Goal: Information Seeking & Learning: Check status

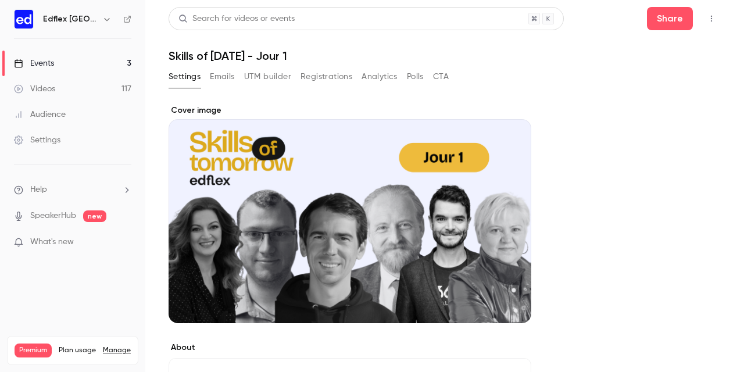
click at [107, 95] on link "Videos 117" at bounding box center [72, 89] width 145 height 26
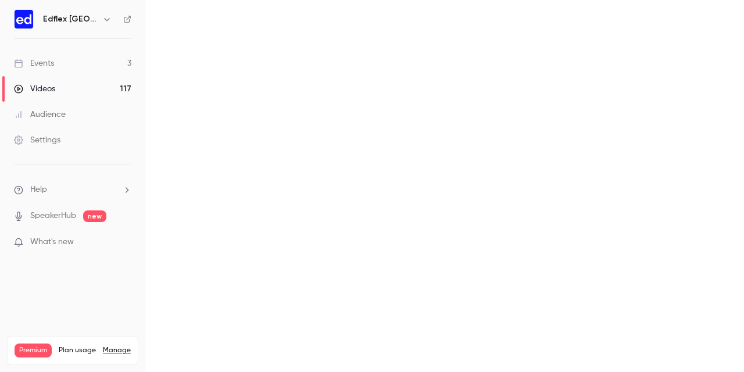
click at [107, 60] on link "Events 3" at bounding box center [72, 64] width 145 height 26
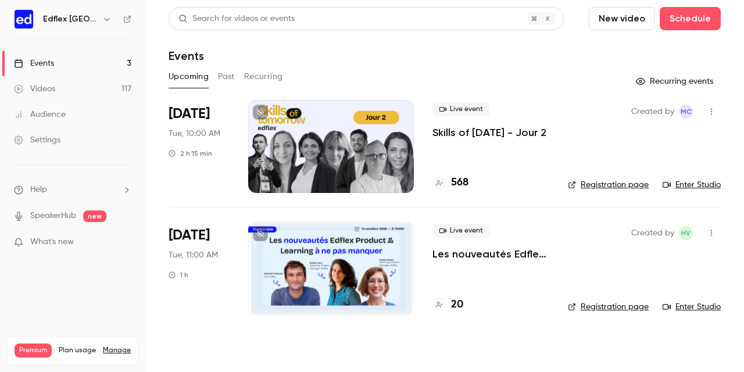
click at [229, 79] on button "Past" at bounding box center [226, 76] width 17 height 19
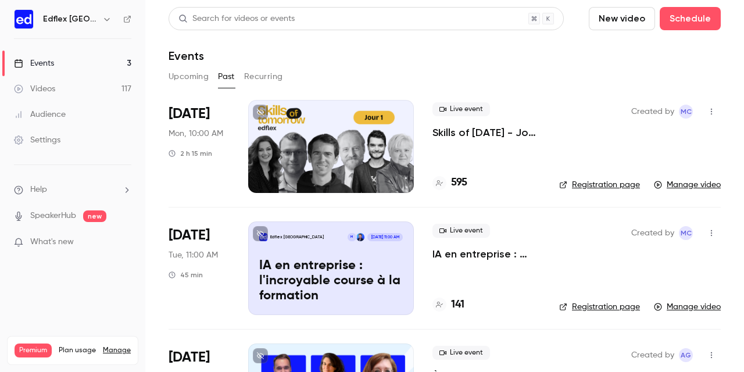
click at [490, 134] on p "Skills of [DATE] - Jour 1" at bounding box center [487, 133] width 108 height 14
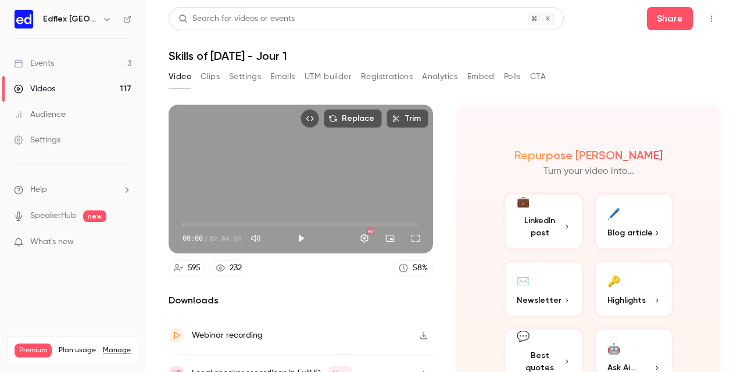
click at [374, 80] on button "Registrations" at bounding box center [387, 76] width 52 height 19
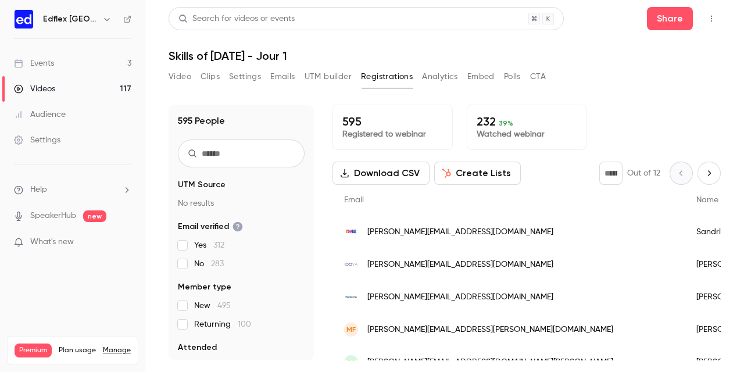
click at [710, 166] on button "Next page" at bounding box center [709, 173] width 23 height 23
type input "*"
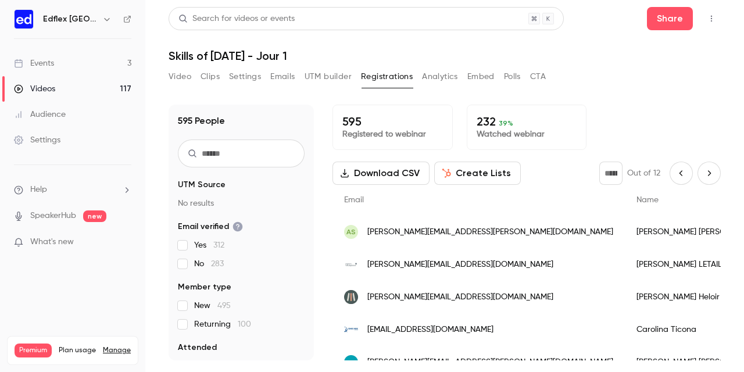
click at [508, 137] on p "Watched webinar" at bounding box center [527, 135] width 101 height 12
click at [508, 122] on span "39 %" at bounding box center [506, 123] width 15 height 8
click at [452, 76] on button "Analytics" at bounding box center [440, 76] width 36 height 19
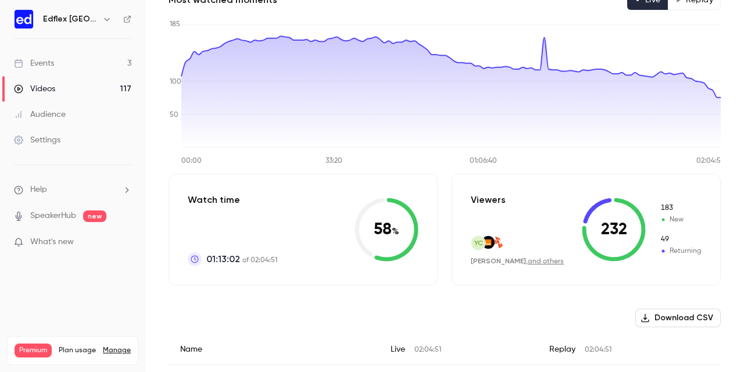
scroll to position [138, 0]
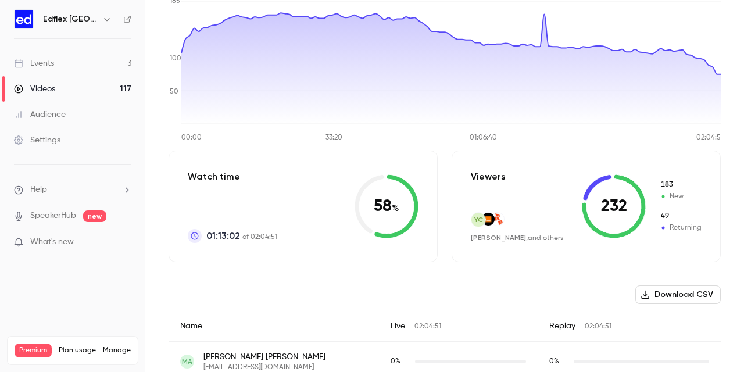
click at [385, 237] on icon at bounding box center [397, 206] width 44 height 64
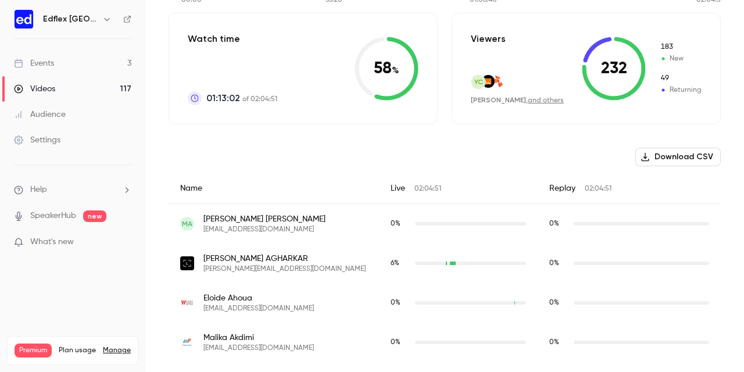
scroll to position [0, 0]
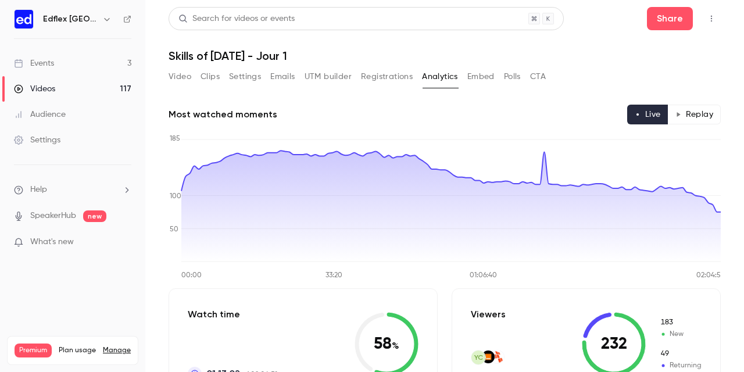
click at [94, 17] on div "Edflex [GEOGRAPHIC_DATA]" at bounding box center [78, 19] width 71 height 14
click at [106, 22] on icon "button" at bounding box center [106, 19] width 9 height 9
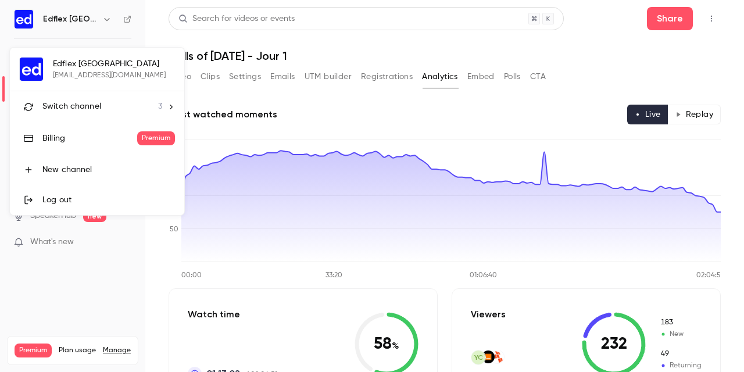
click at [75, 105] on span "Switch channel" at bounding box center [71, 107] width 59 height 12
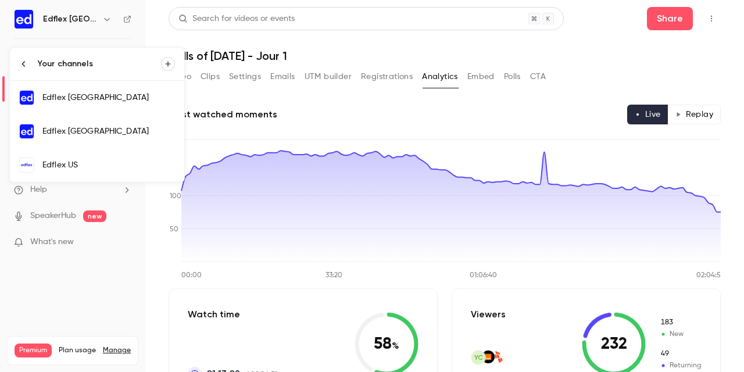
click at [70, 132] on div "Edflex [GEOGRAPHIC_DATA]" at bounding box center [108, 132] width 133 height 12
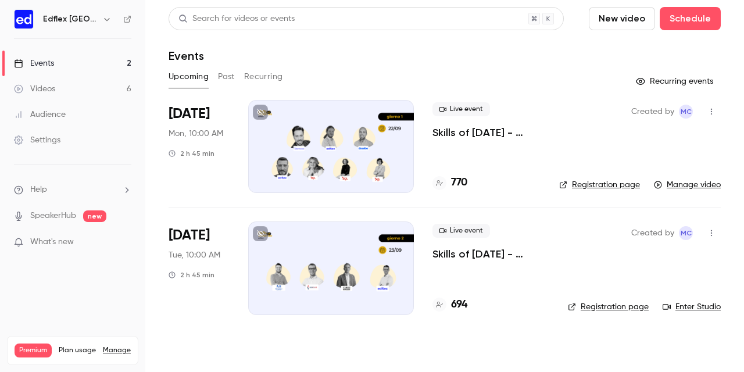
click at [377, 155] on div at bounding box center [331, 146] width 166 height 93
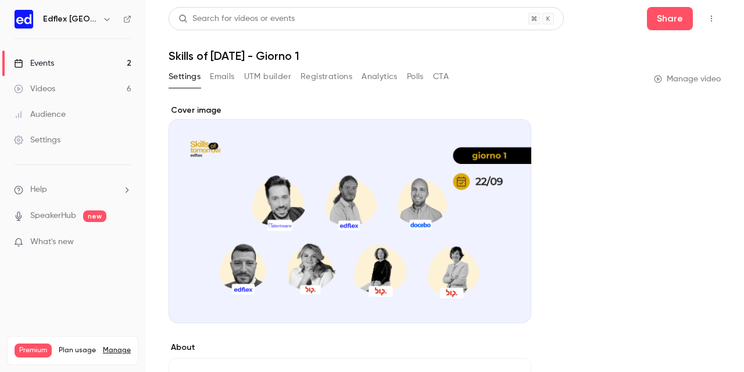
click at [387, 76] on button "Analytics" at bounding box center [380, 76] width 36 height 19
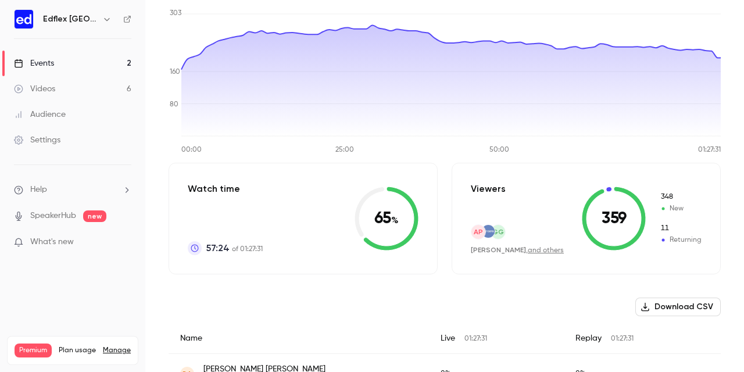
scroll to position [127, 0]
click at [373, 245] on icon at bounding box center [390, 218] width 55 height 64
click at [623, 244] on icon at bounding box center [614, 218] width 64 height 64
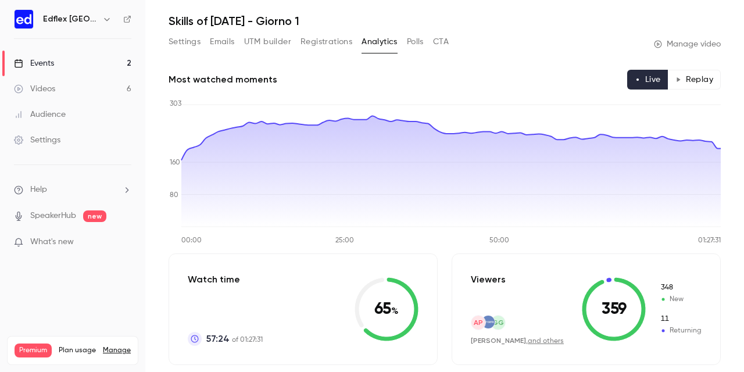
scroll to position [0, 0]
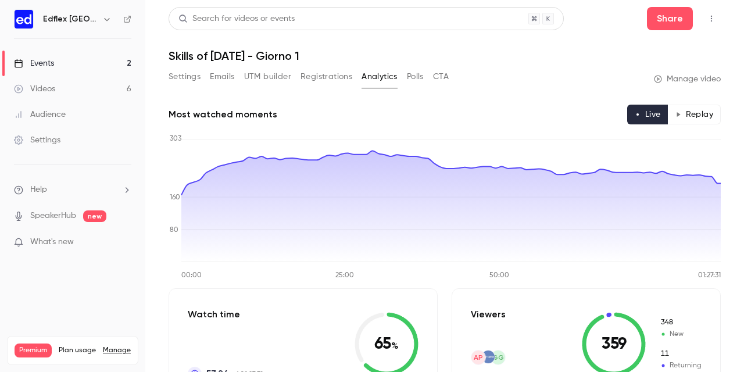
click at [102, 67] on link "Events 2" at bounding box center [72, 64] width 145 height 26
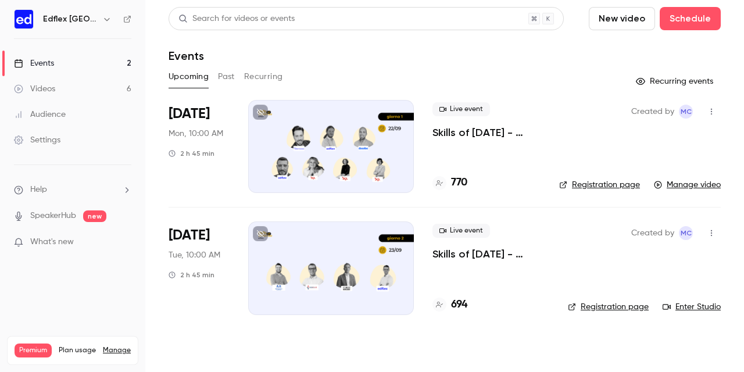
click at [100, 15] on button "button" at bounding box center [107, 19] width 14 height 14
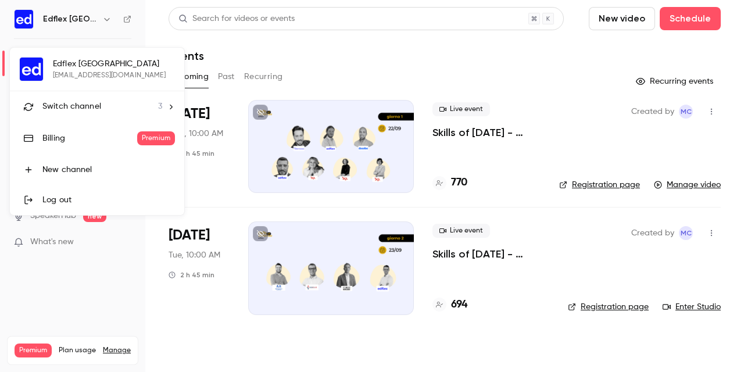
click at [172, 103] on icon at bounding box center [171, 107] width 8 height 8
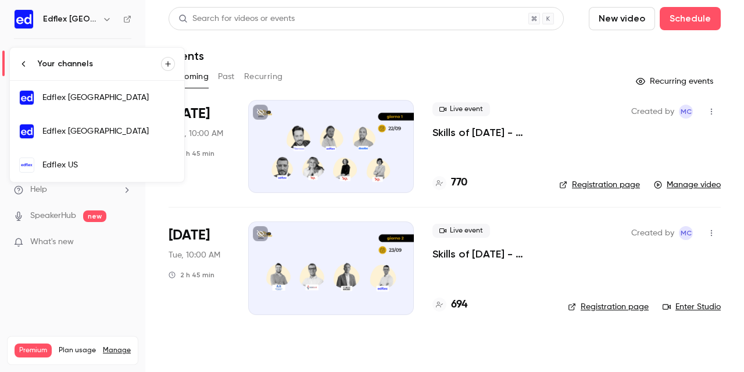
click at [122, 103] on div "Edflex [GEOGRAPHIC_DATA]" at bounding box center [108, 98] width 133 height 12
